Goal: Register for event/course

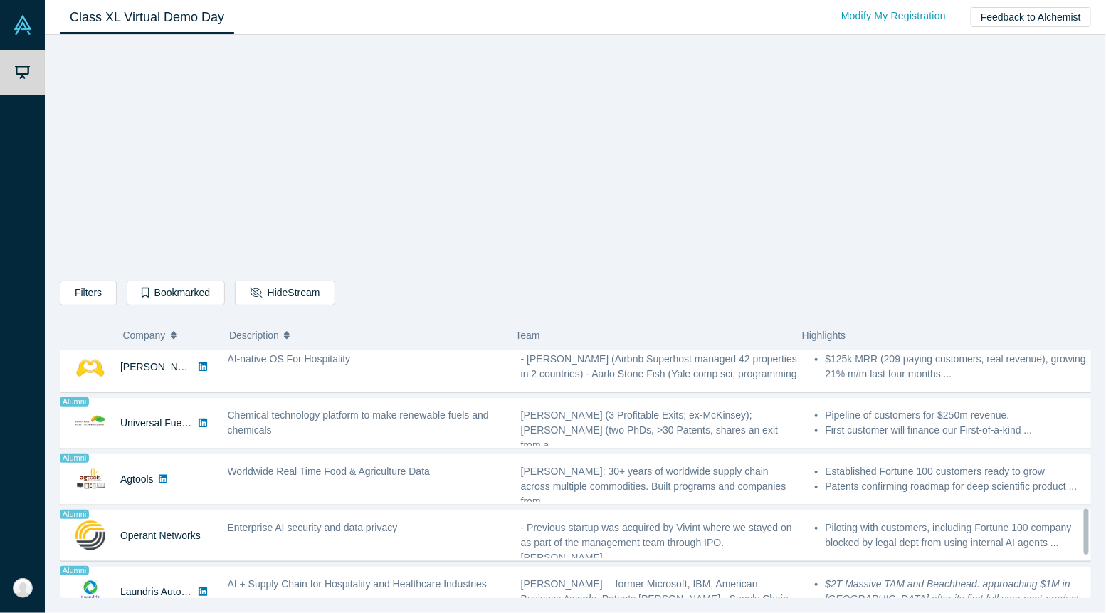
scroll to position [938, 0]
